Goal: Task Accomplishment & Management: Manage account settings

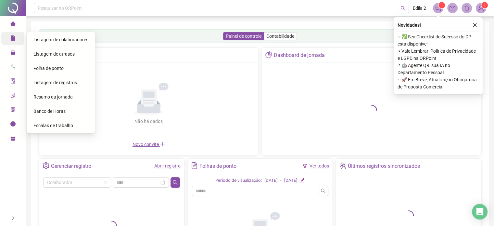
click at [18, 38] on icon at bounding box center [17, 38] width 3 height 0
click at [47, 66] on span "Folha de ponto" at bounding box center [48, 68] width 30 height 5
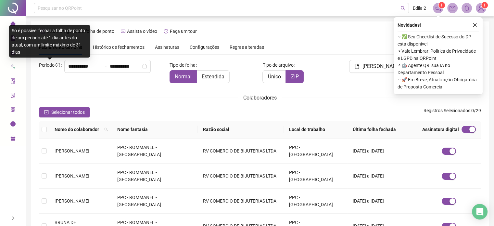
scroll to position [17, 0]
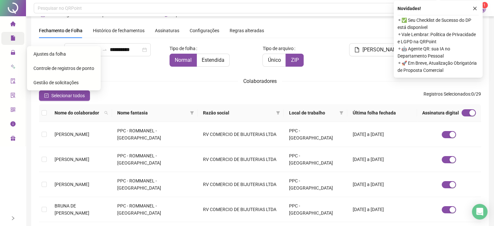
click at [52, 56] on span "Ajustes da folha" at bounding box center [49, 53] width 33 height 5
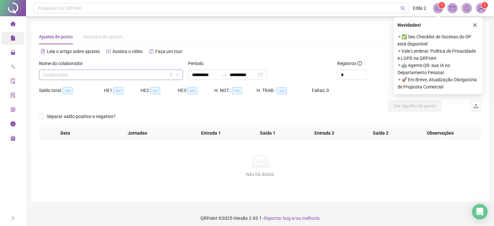
click at [68, 75] on input "search" at bounding box center [108, 75] width 130 height 10
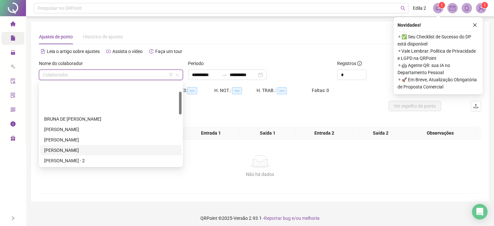
scroll to position [33, 0]
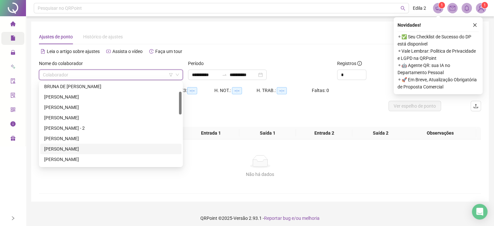
click at [61, 145] on div "[PERSON_NAME]" at bounding box center [111, 148] width 134 height 7
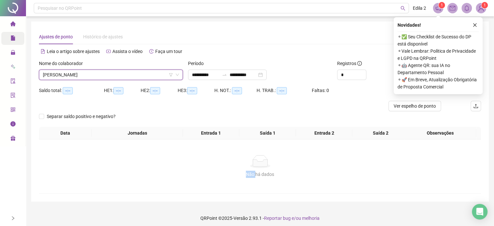
click at [60, 145] on div "Não há dados Não há dados" at bounding box center [260, 166] width 442 height 54
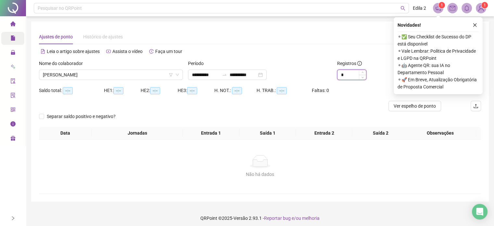
click at [349, 76] on input "*" at bounding box center [352, 75] width 29 height 10
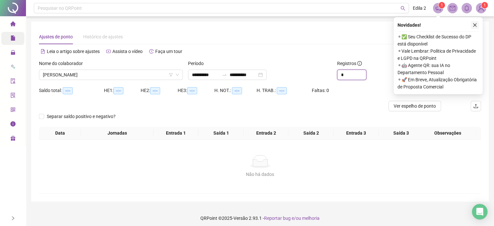
type input "*"
click at [476, 24] on icon "close" at bounding box center [475, 25] width 5 height 5
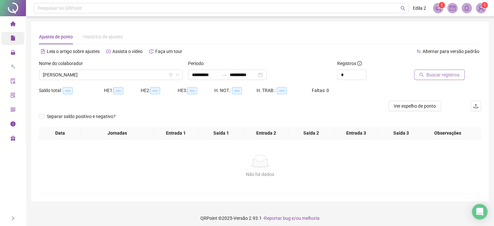
click at [454, 73] on span "Buscar registros" at bounding box center [443, 74] width 33 height 7
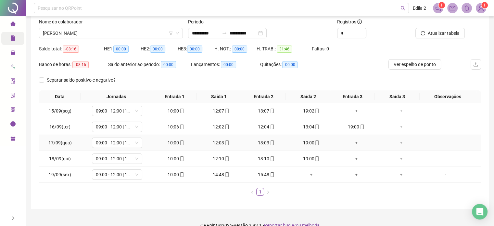
scroll to position [52, 0]
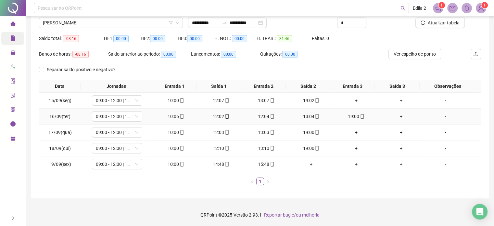
click at [261, 120] on td "12:04" at bounding box center [266, 117] width 45 height 16
click at [264, 119] on div "12:04" at bounding box center [266, 116] width 40 height 7
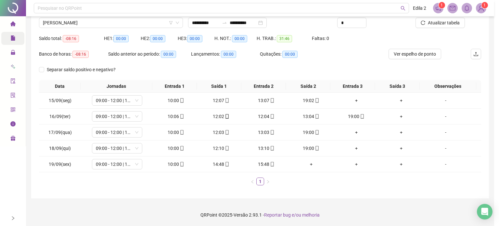
type input "**********"
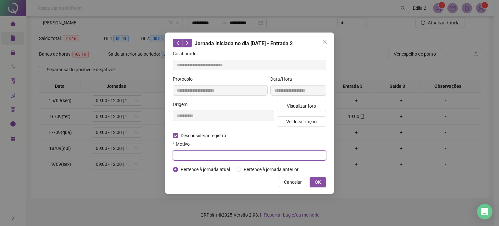
click at [197, 154] on input "text" at bounding box center [249, 155] width 153 height 10
type input "******"
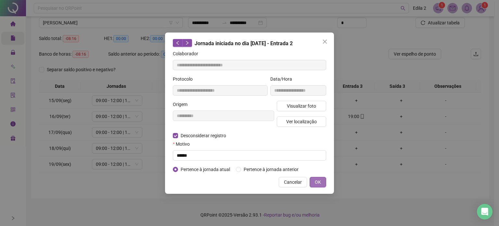
click at [319, 182] on span "OK" at bounding box center [318, 181] width 6 height 7
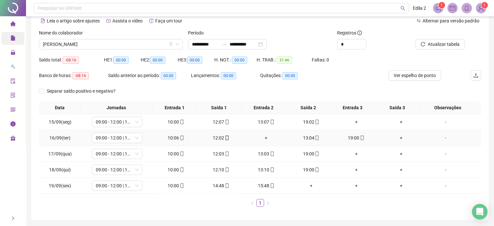
scroll to position [20, 0]
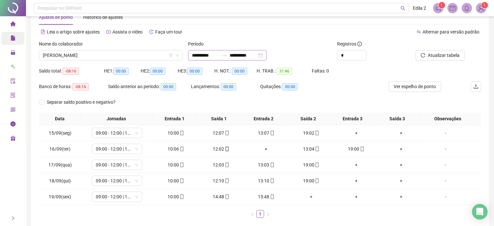
click at [267, 56] on div "**********" at bounding box center [227, 55] width 79 height 10
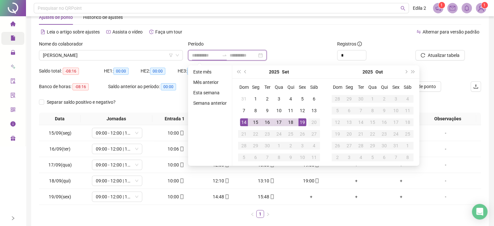
type input "**********"
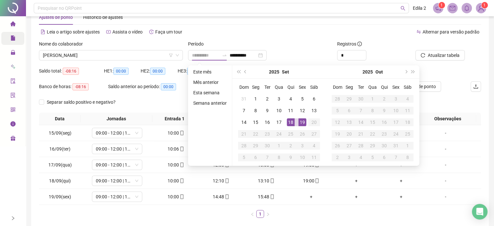
click at [293, 123] on div "18" at bounding box center [291, 122] width 8 height 8
type input "**********"
click at [290, 123] on div "18" at bounding box center [291, 122] width 8 height 8
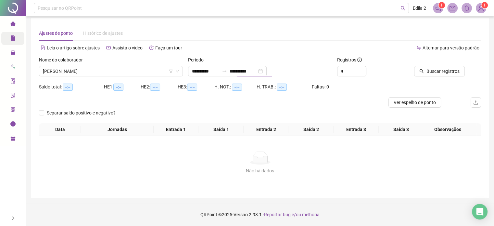
scroll to position [8, 0]
click at [448, 68] on span "Buscar registros" at bounding box center [443, 71] width 33 height 7
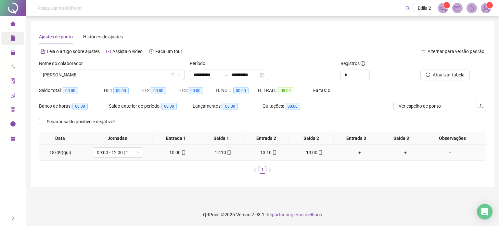
scroll to position [0, 0]
